Goal: Information Seeking & Learning: Learn about a topic

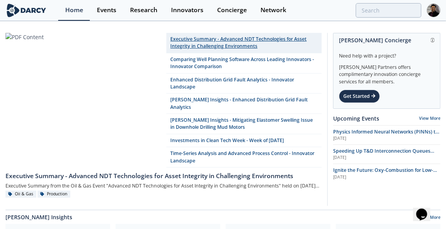
click at [240, 43] on link "Executive Summary - Advanced NDT Technologies for Asset Integrity in Challengin…" at bounding box center [244, 43] width 156 height 20
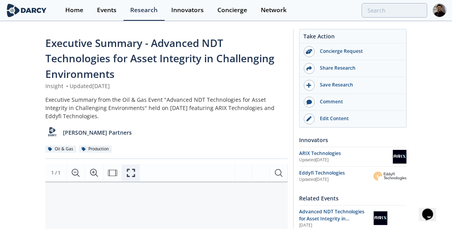
click at [131, 176] on icon "Fullscreen" at bounding box center [130, 172] width 9 height 9
